Goal: Task Accomplishment & Management: Complete application form

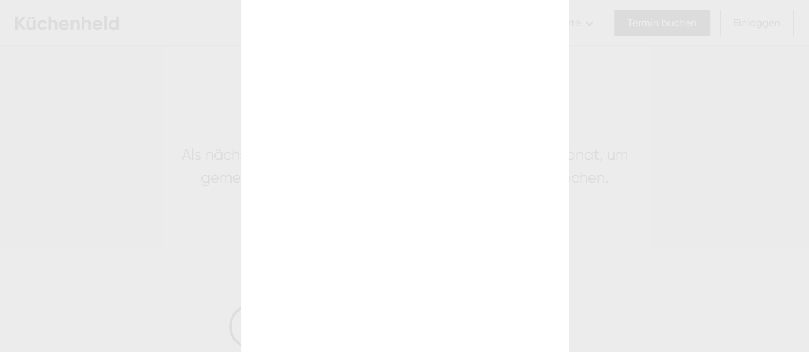
scroll to position [66, 0]
click at [619, 151] on div at bounding box center [404, 176] width 809 height 352
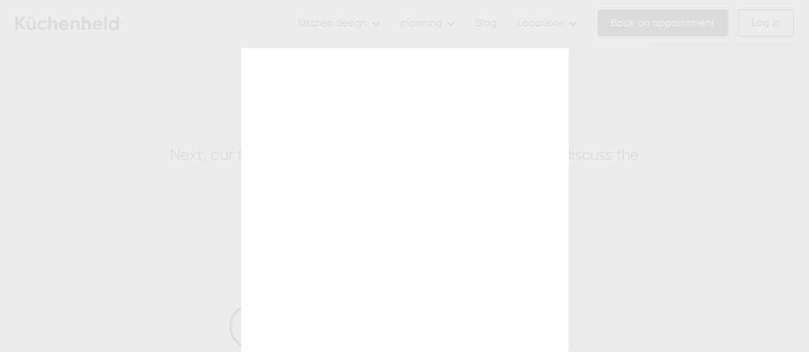
scroll to position [171, 0]
